Goal: Task Accomplishment & Management: Use online tool/utility

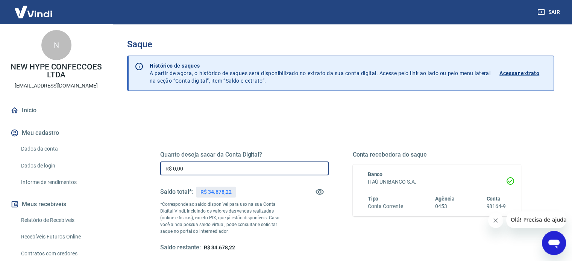
click at [188, 168] on input "R$ 0,00" at bounding box center [244, 169] width 168 height 14
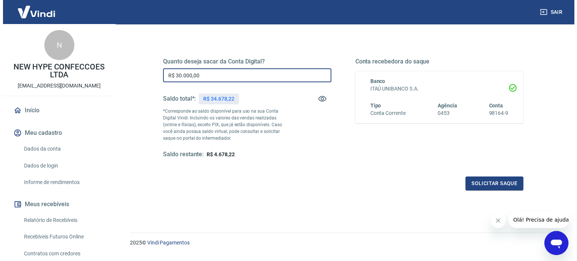
scroll to position [95, 0]
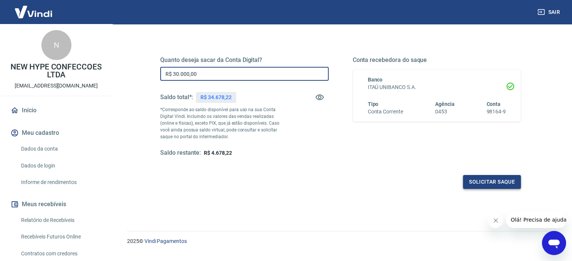
type input "R$ 30.000,00"
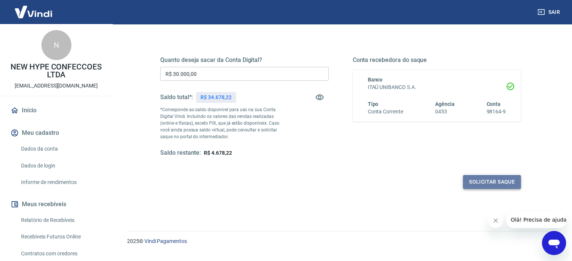
click at [496, 180] on button "Solicitar saque" at bounding box center [492, 182] width 58 height 14
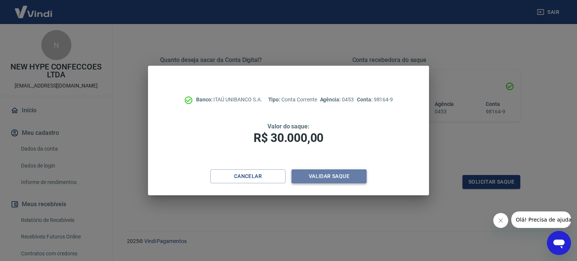
click at [344, 174] on button "Validar saque" at bounding box center [329, 177] width 75 height 14
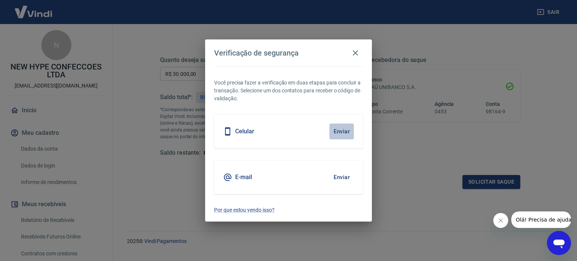
click at [344, 133] on button "Enviar" at bounding box center [342, 132] width 24 height 16
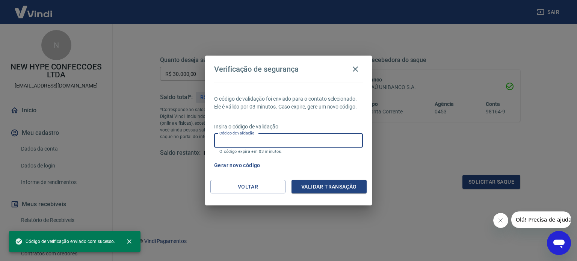
click at [328, 138] on input "Código de validação" at bounding box center [288, 141] width 149 height 14
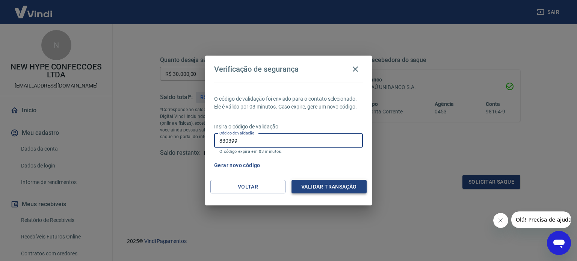
type input "830399"
click at [329, 183] on button "Validar transação" at bounding box center [329, 187] width 75 height 14
